Goal: Information Seeking & Learning: Learn about a topic

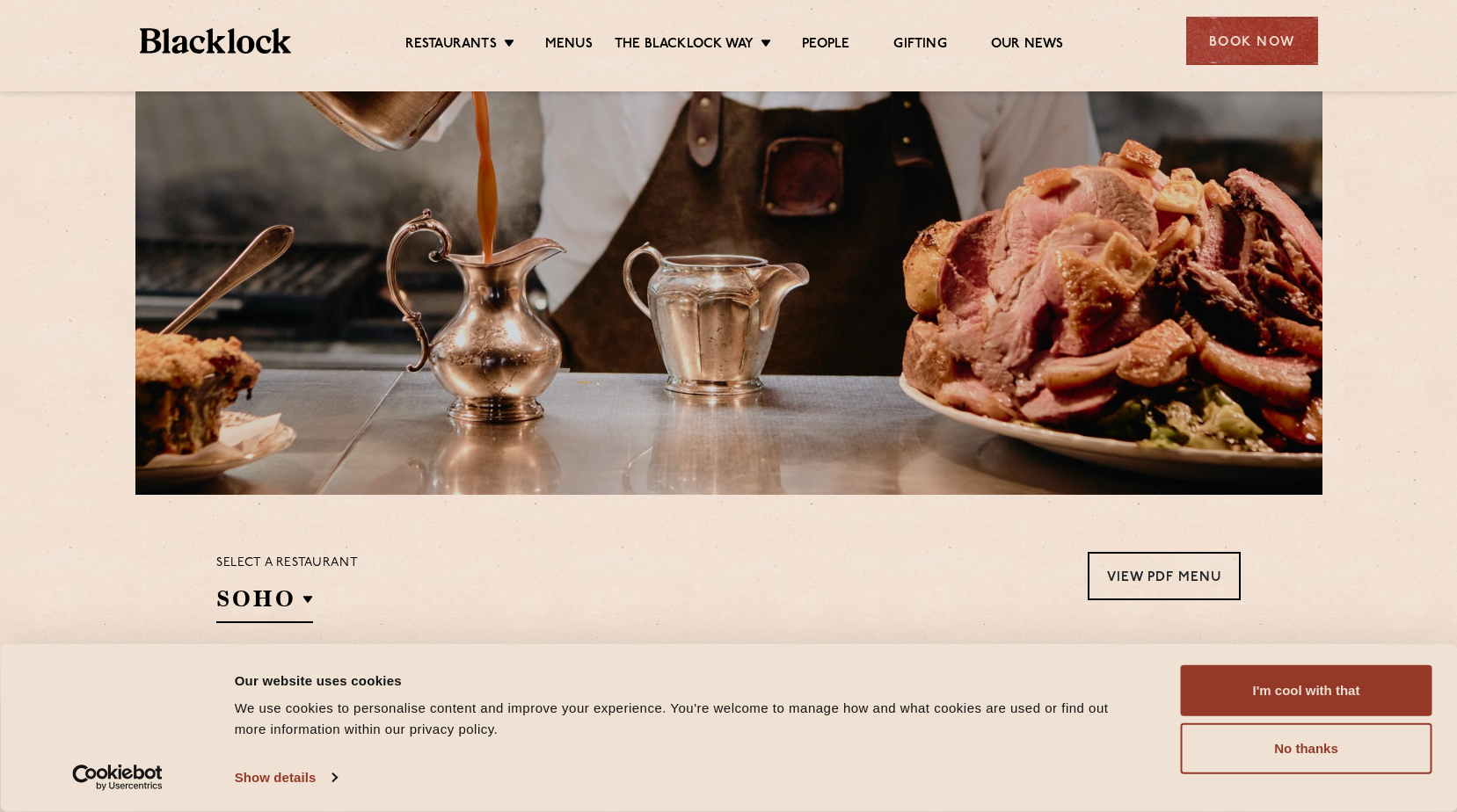
scroll to position [352, 0]
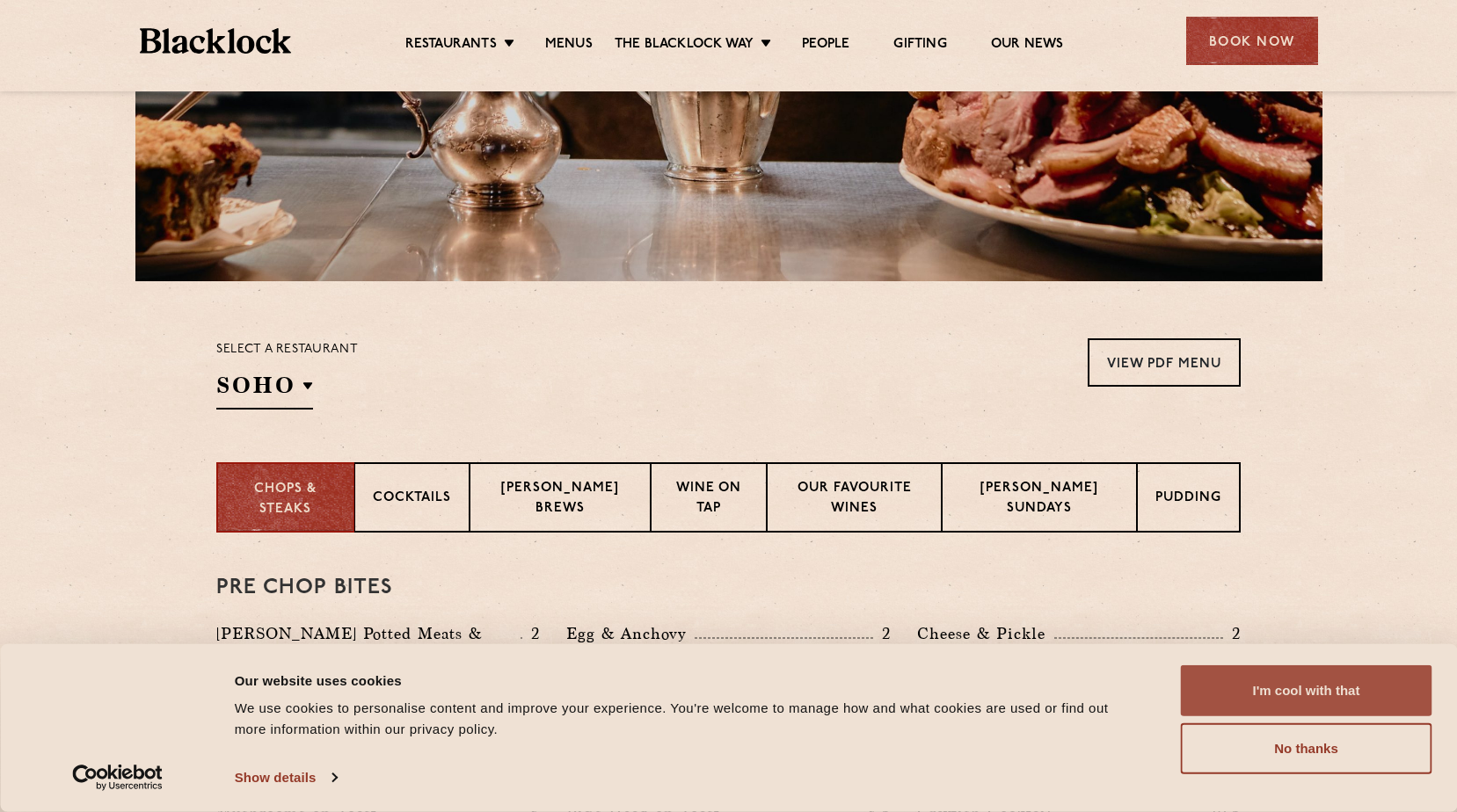
click at [1268, 692] on button "I'm cool with that" at bounding box center [1306, 690] width 252 height 51
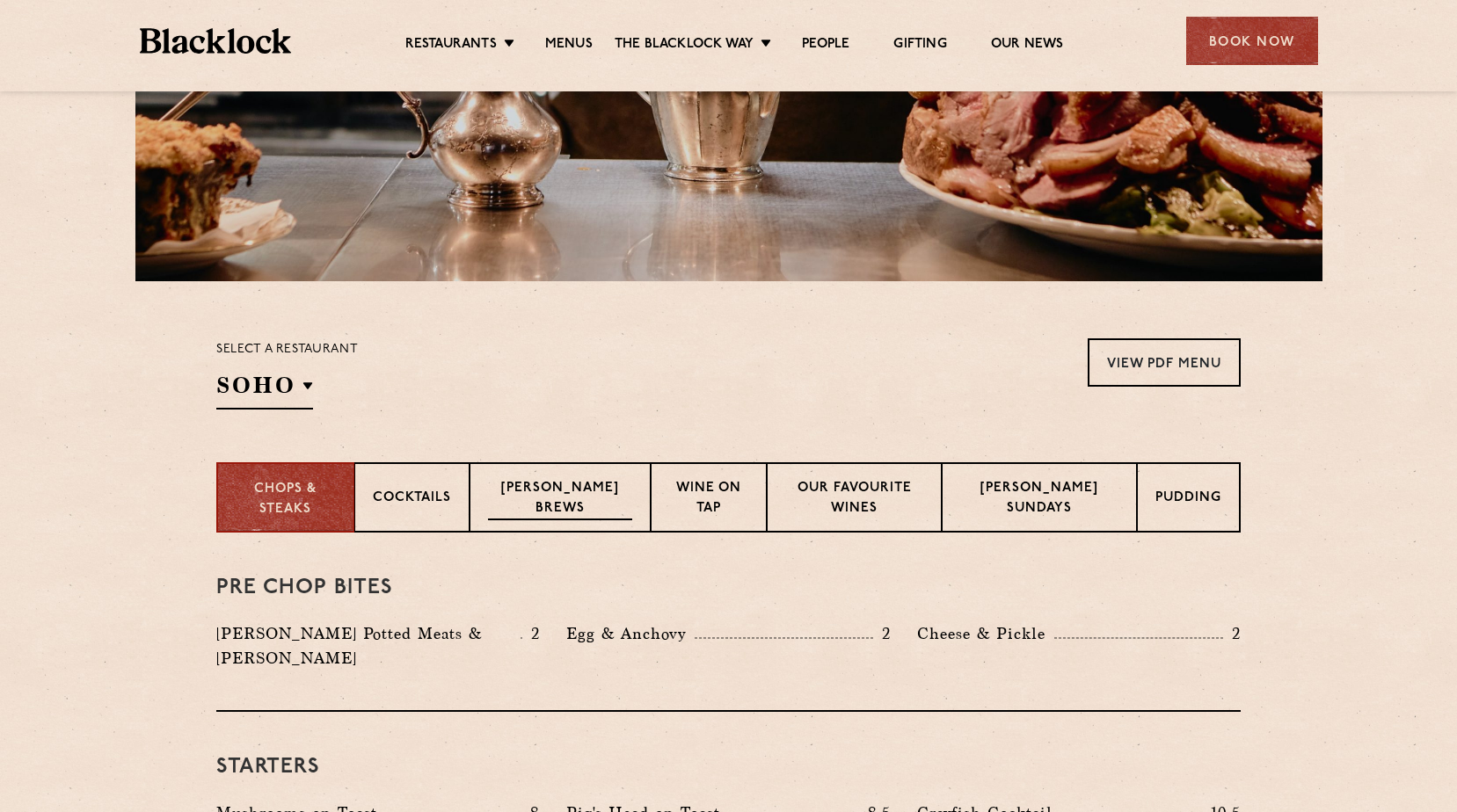
click at [556, 508] on p "Blacklock Brews" at bounding box center [560, 500] width 144 height 41
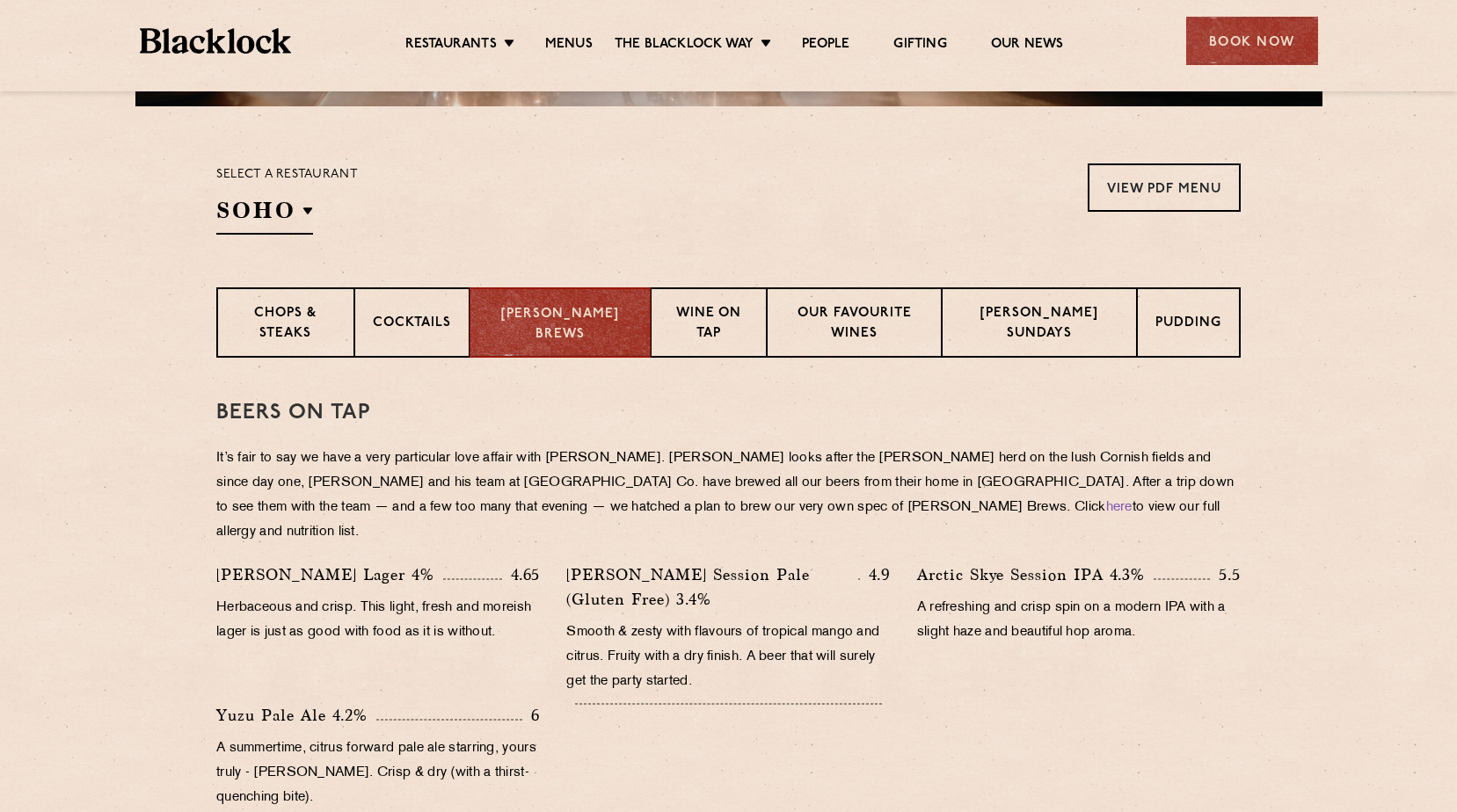
scroll to position [528, 0]
click at [727, 330] on p "Wine on Tap" at bounding box center [708, 323] width 78 height 41
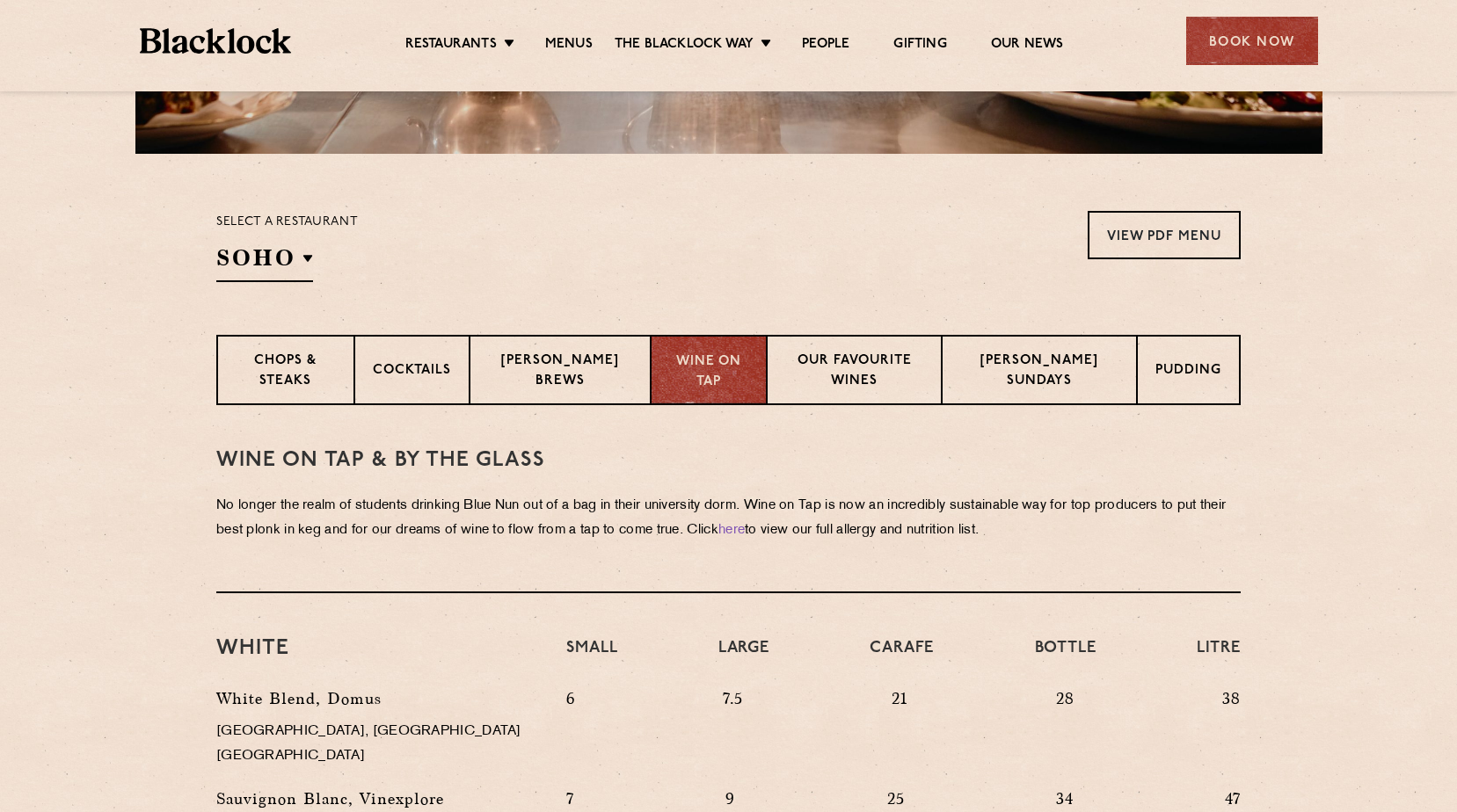
scroll to position [440, 0]
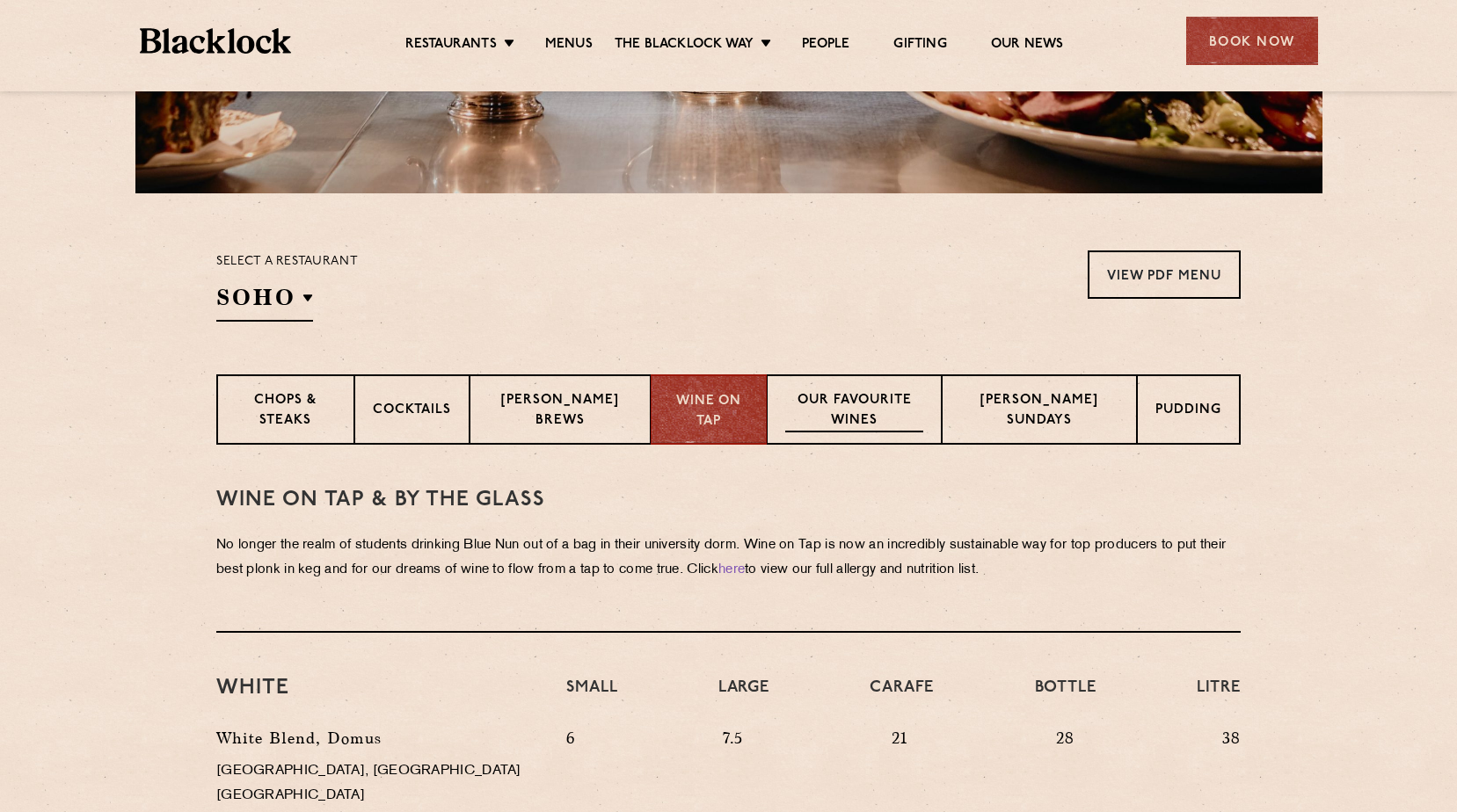
click at [842, 394] on p "Our favourite wines" at bounding box center [855, 412] width 139 height 41
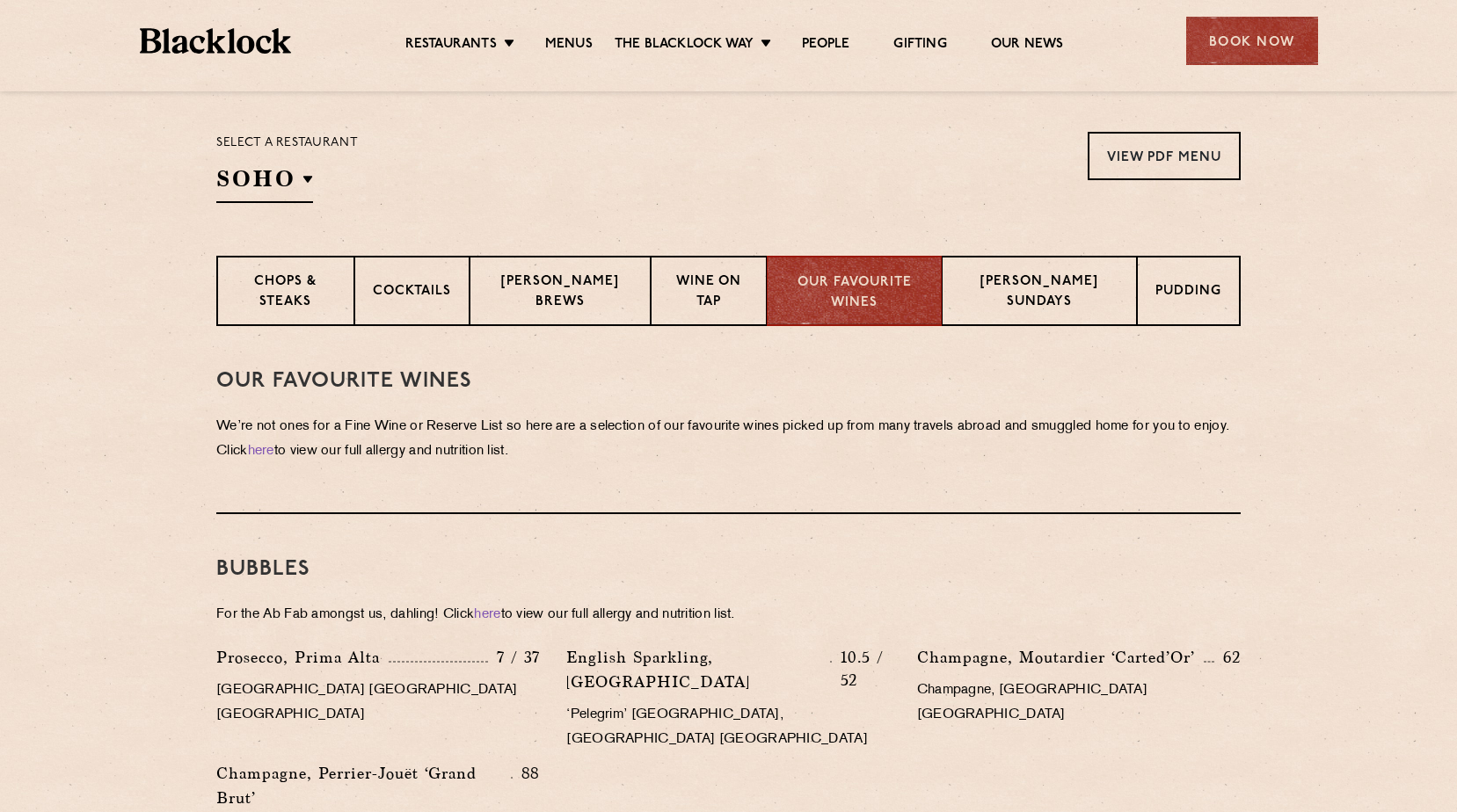
scroll to position [528, 0]
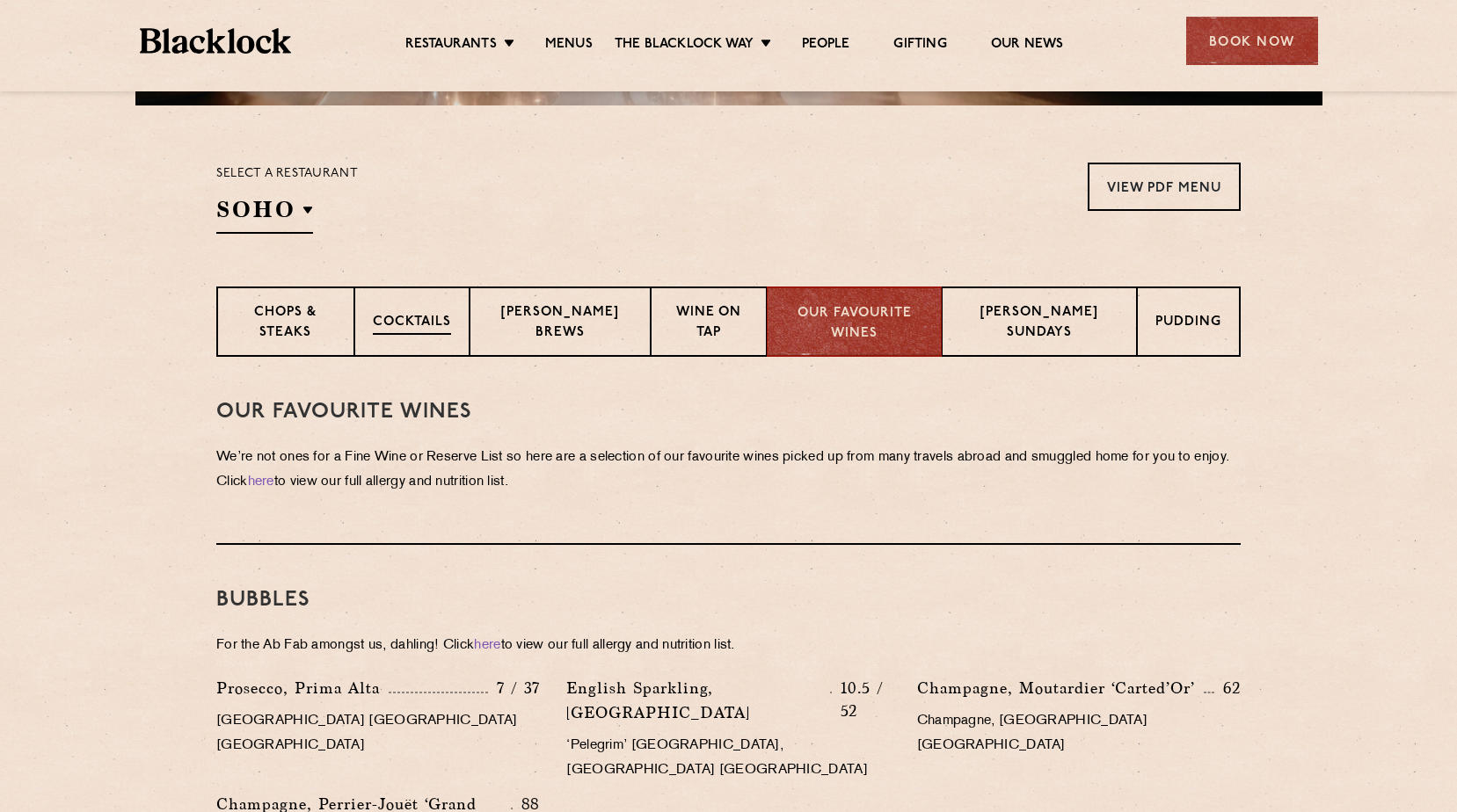
click at [404, 350] on div "Cocktails" at bounding box center [411, 321] width 115 height 70
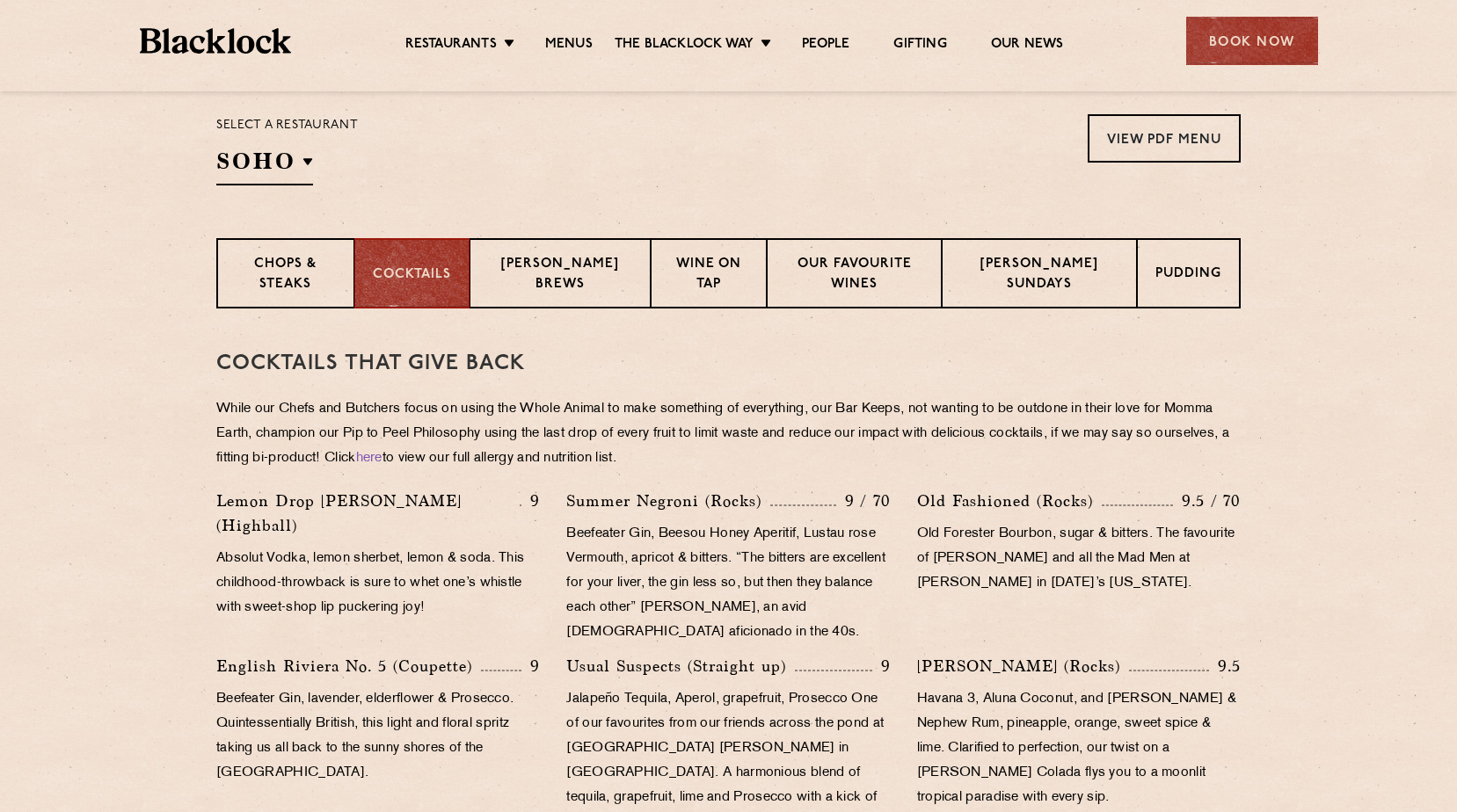
scroll to position [703, 0]
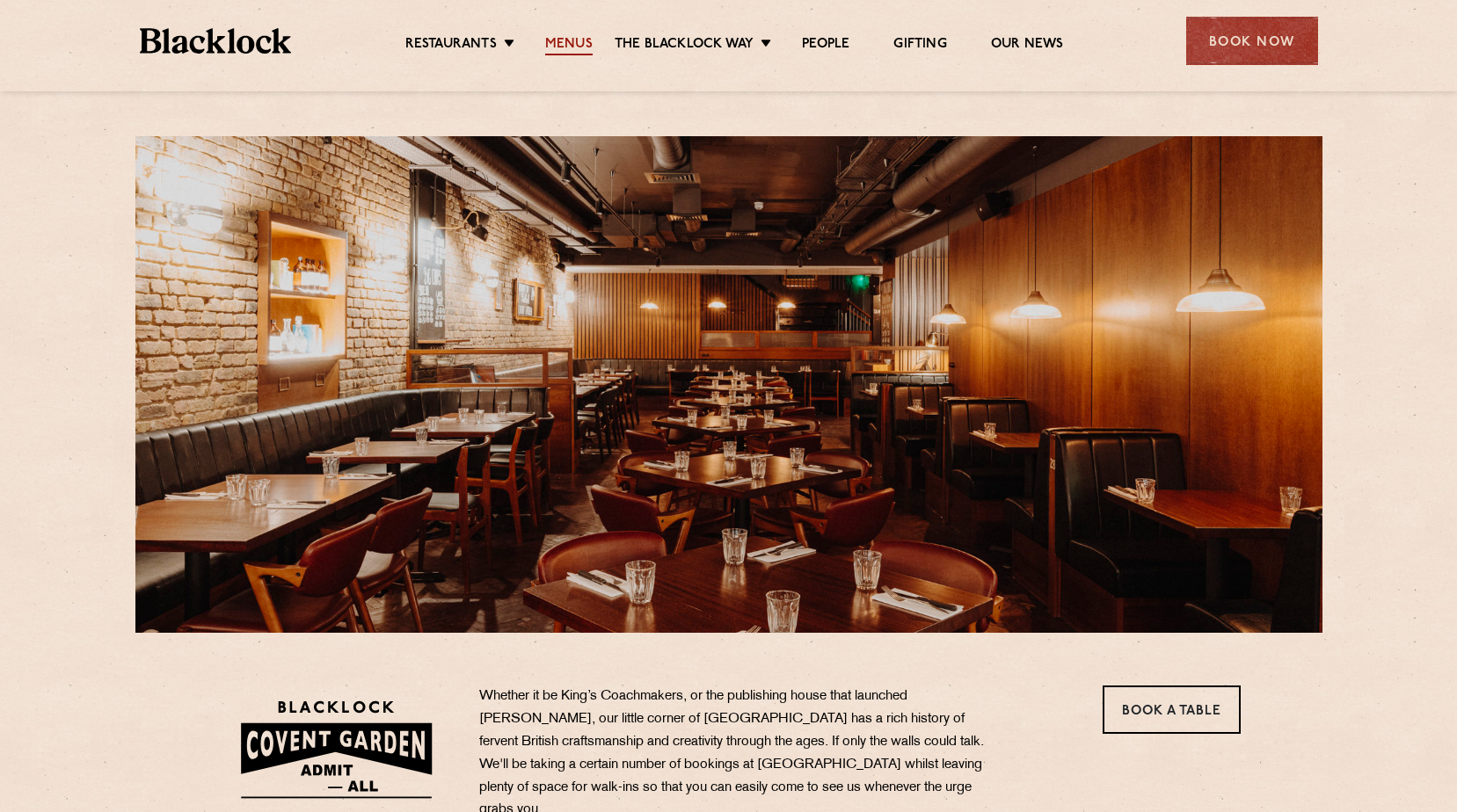
click at [581, 44] on link "Menus" at bounding box center [568, 45] width 47 height 19
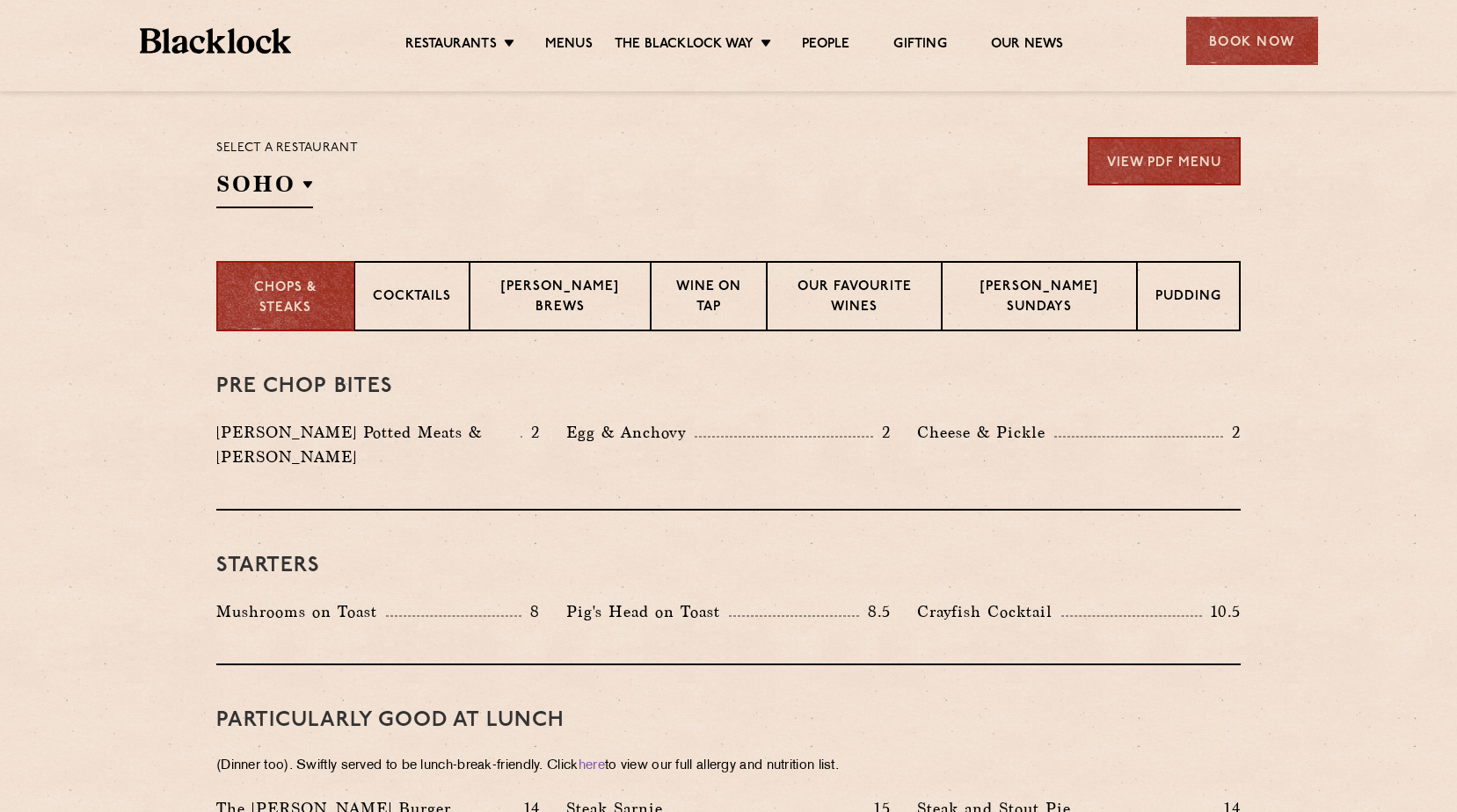
scroll to position [440, 0]
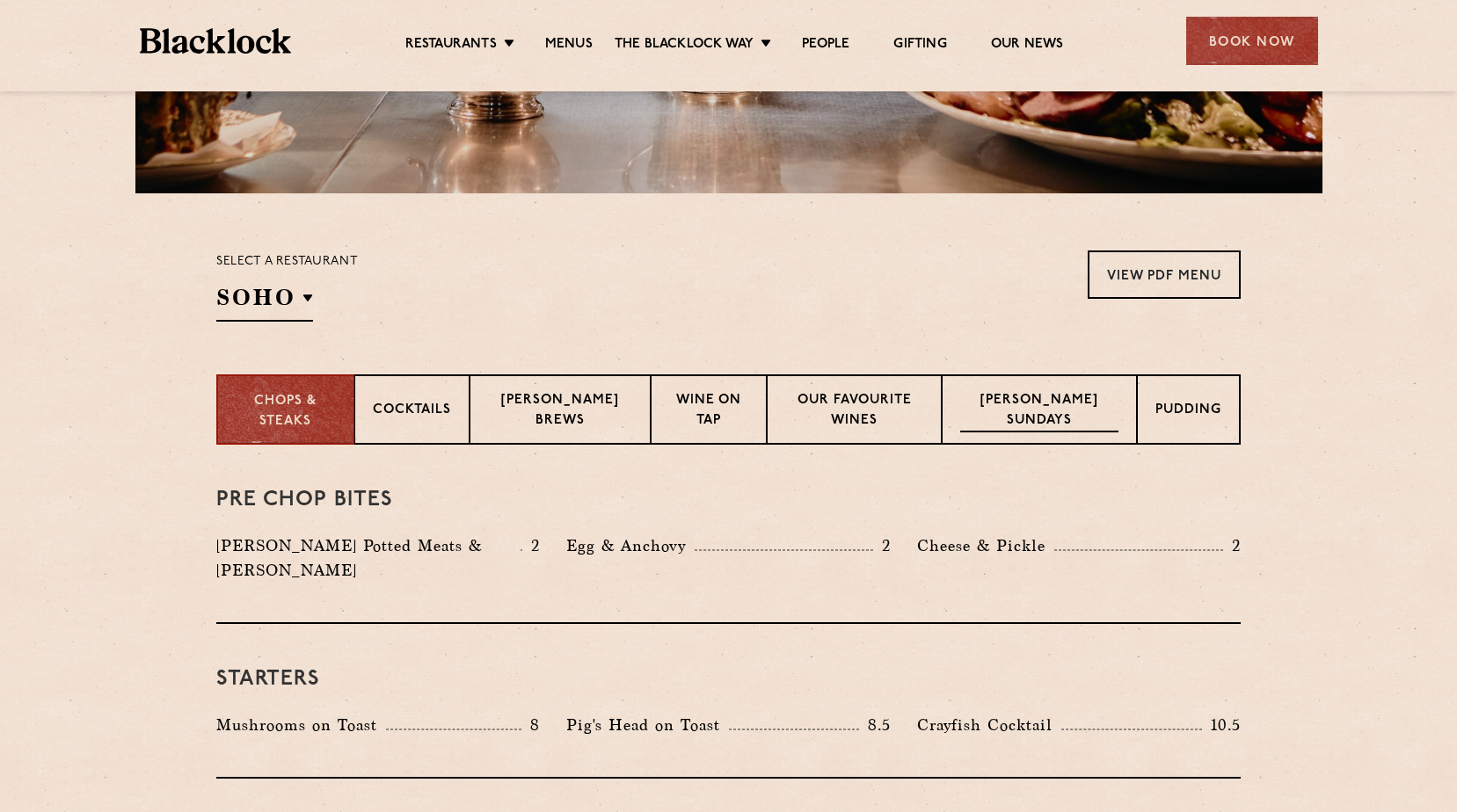
click at [1037, 416] on p "Blacklock Sundays" at bounding box center [1039, 412] width 158 height 41
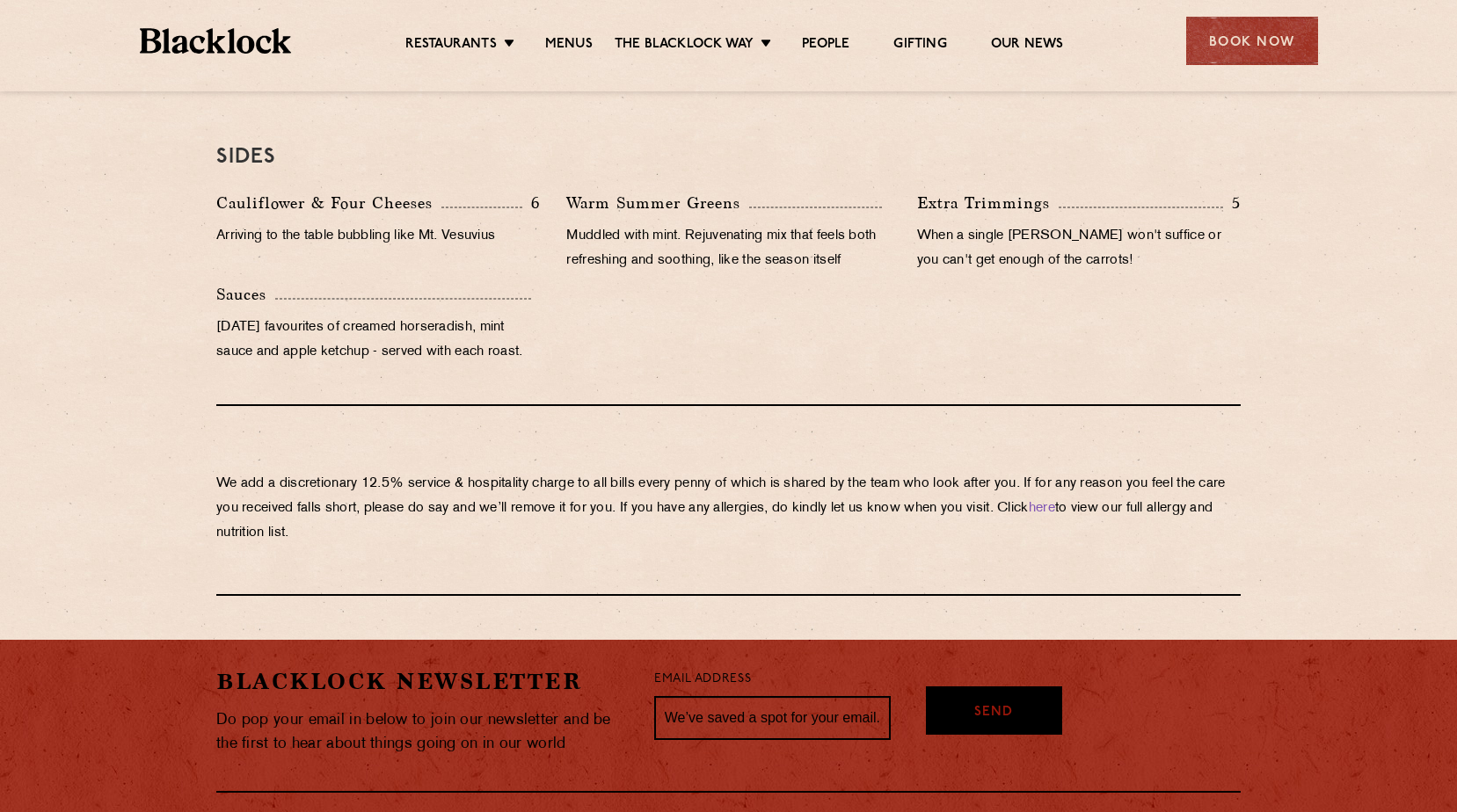
scroll to position [1927, 0]
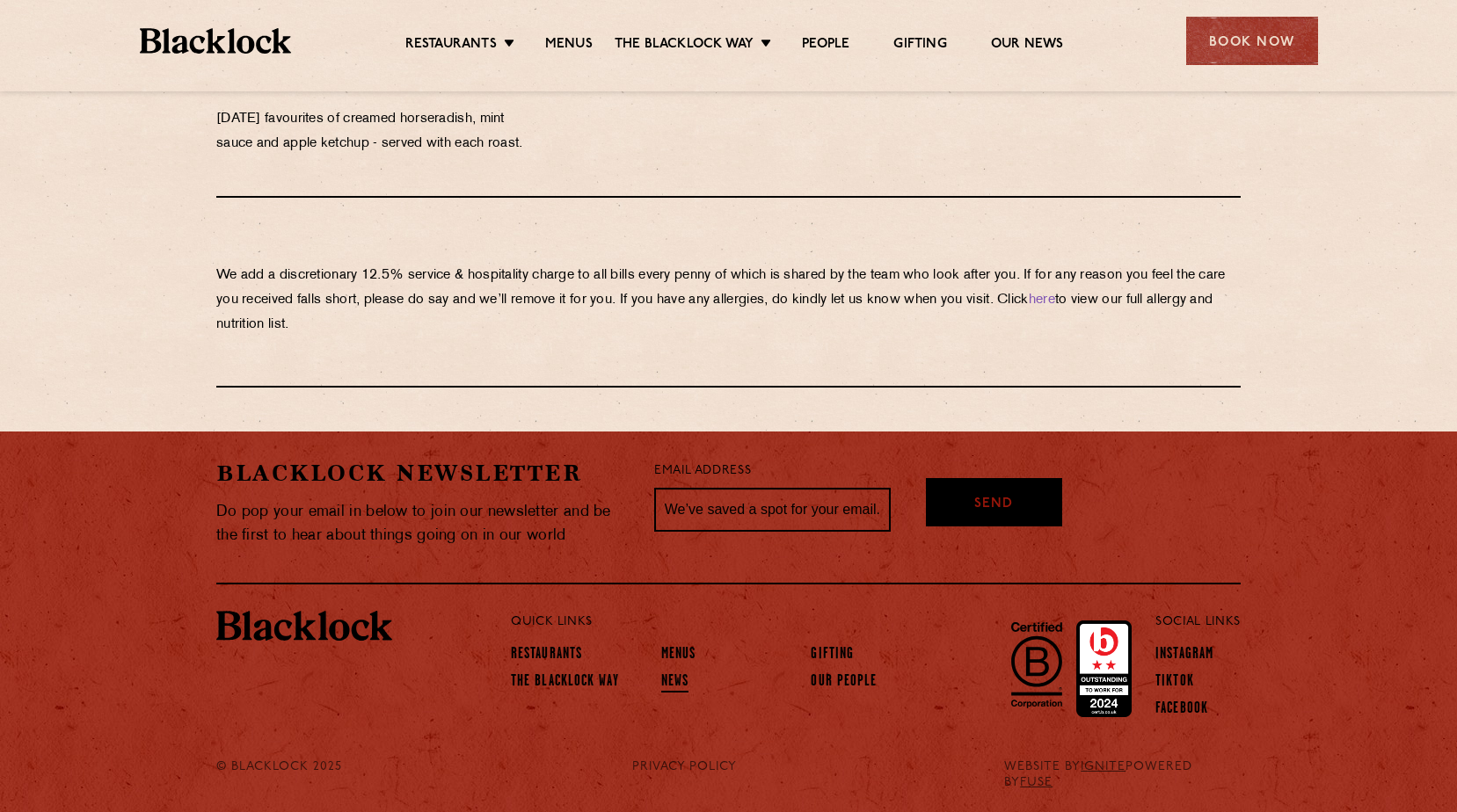
click at [681, 674] on link "News" at bounding box center [675, 683] width 27 height 19
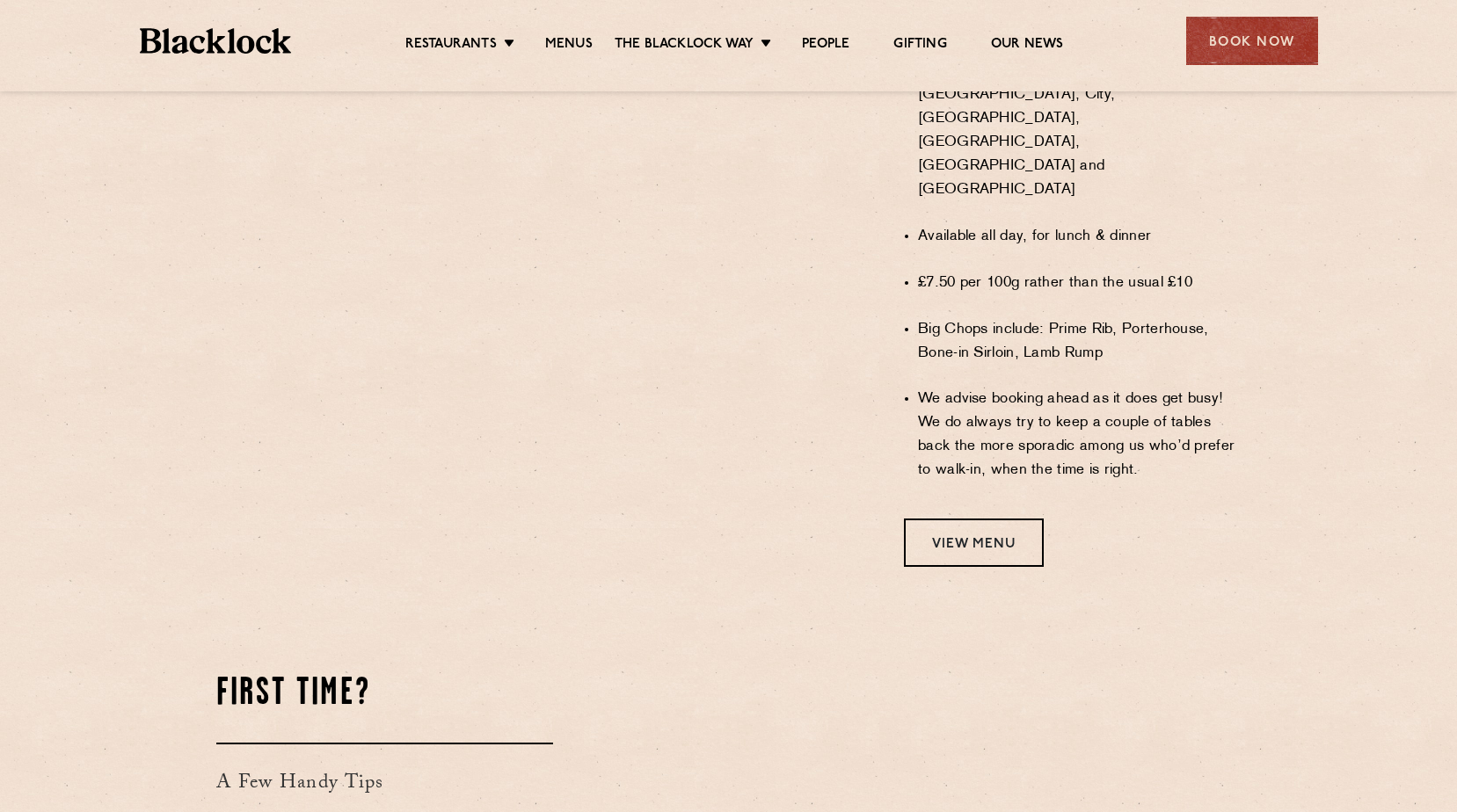
scroll to position [1055, 0]
